Goal: Task Accomplishment & Management: Use online tool/utility

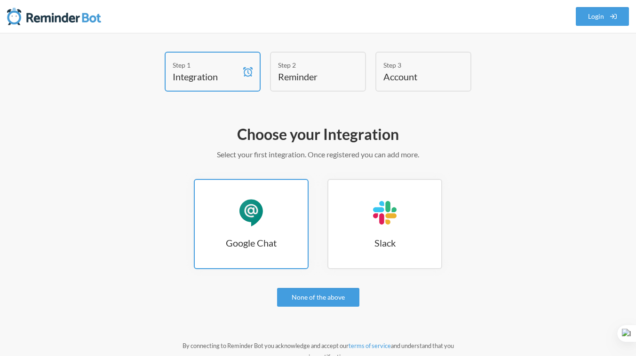
click at [251, 227] on link "Google Chat Google Chat" at bounding box center [251, 224] width 115 height 90
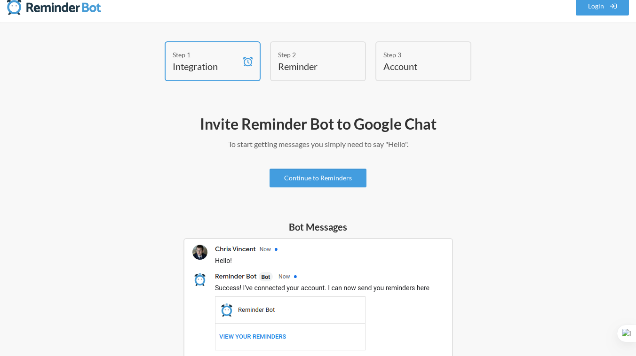
scroll to position [10, 0]
click at [319, 182] on link "Continue to Reminders" at bounding box center [317, 178] width 97 height 19
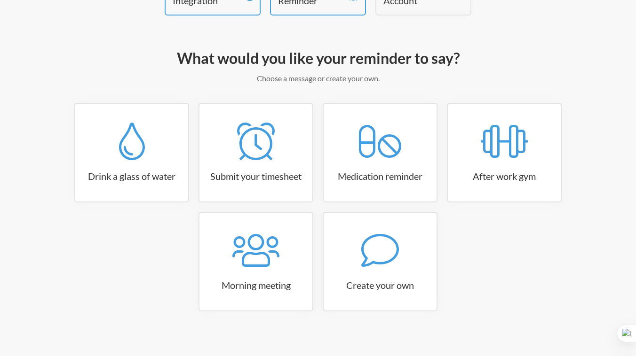
scroll to position [83, 0]
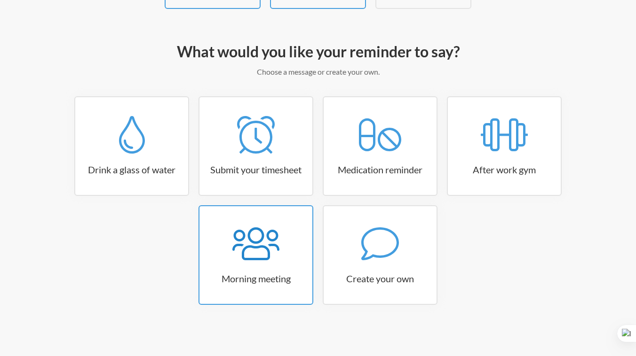
click at [250, 247] on icon at bounding box center [255, 244] width 47 height 33
select select "08:30:00"
select select "true"
select select "09:45:00"
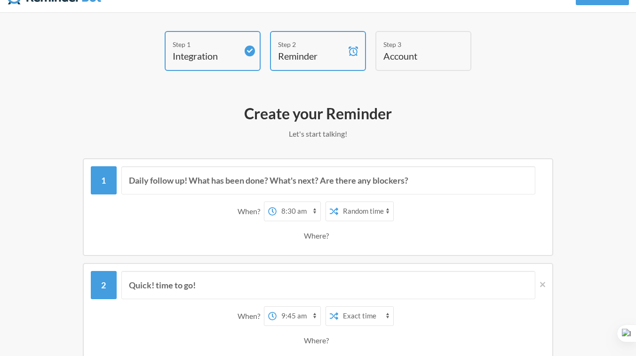
scroll to position [0, 0]
